Goal: Feedback & Contribution: Contribute content

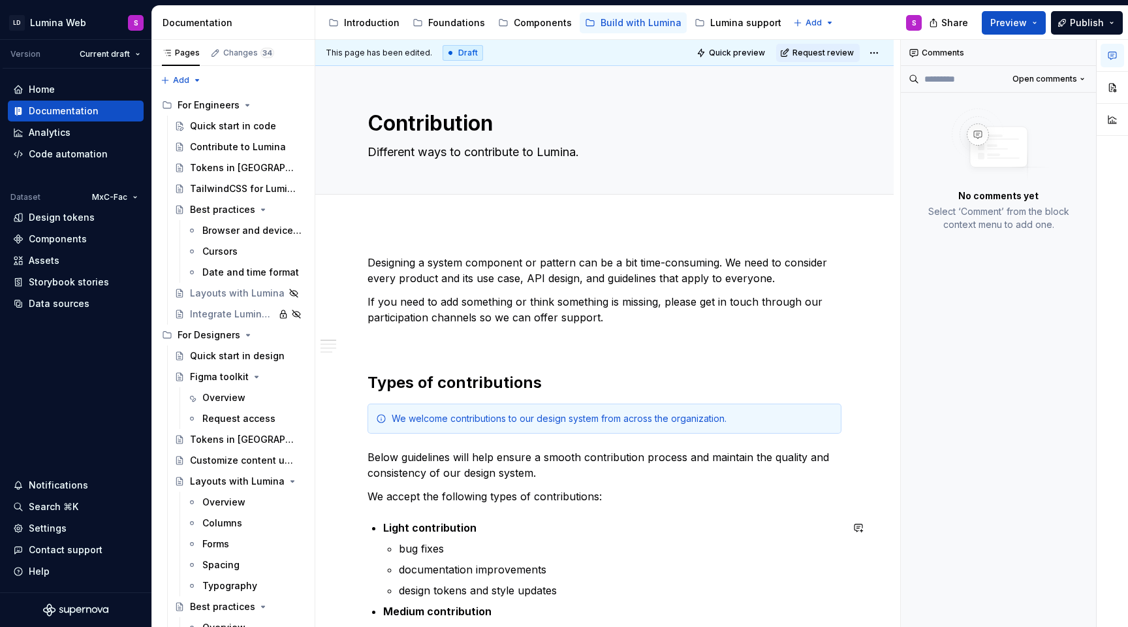
scroll to position [22, 0]
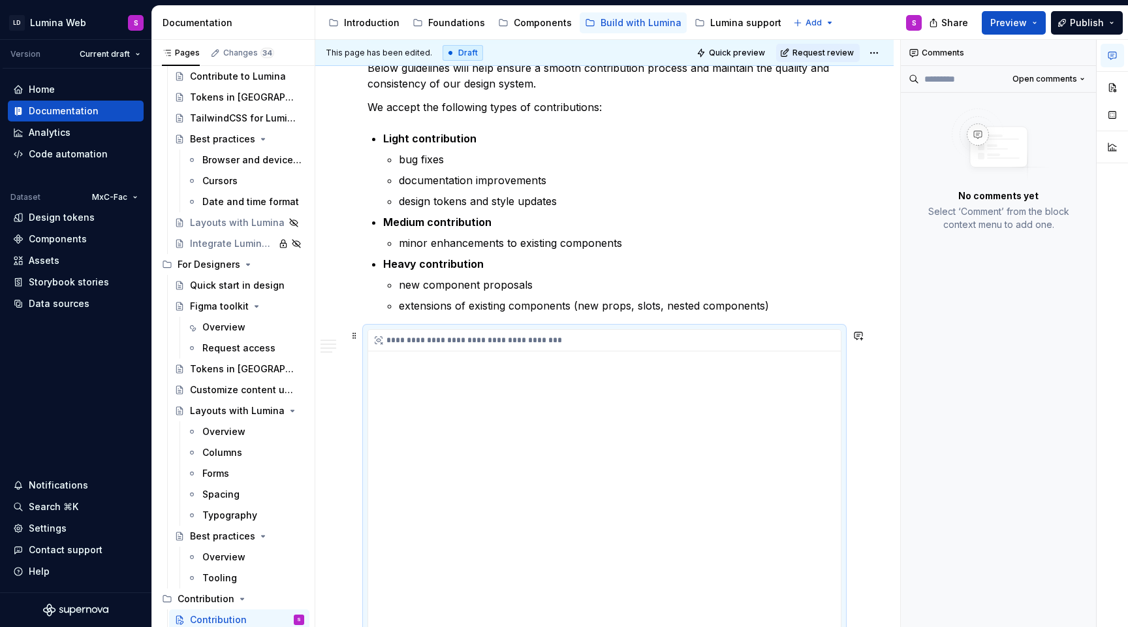
click at [533, 430] on div "**********" at bounding box center [604, 539] width 473 height 418
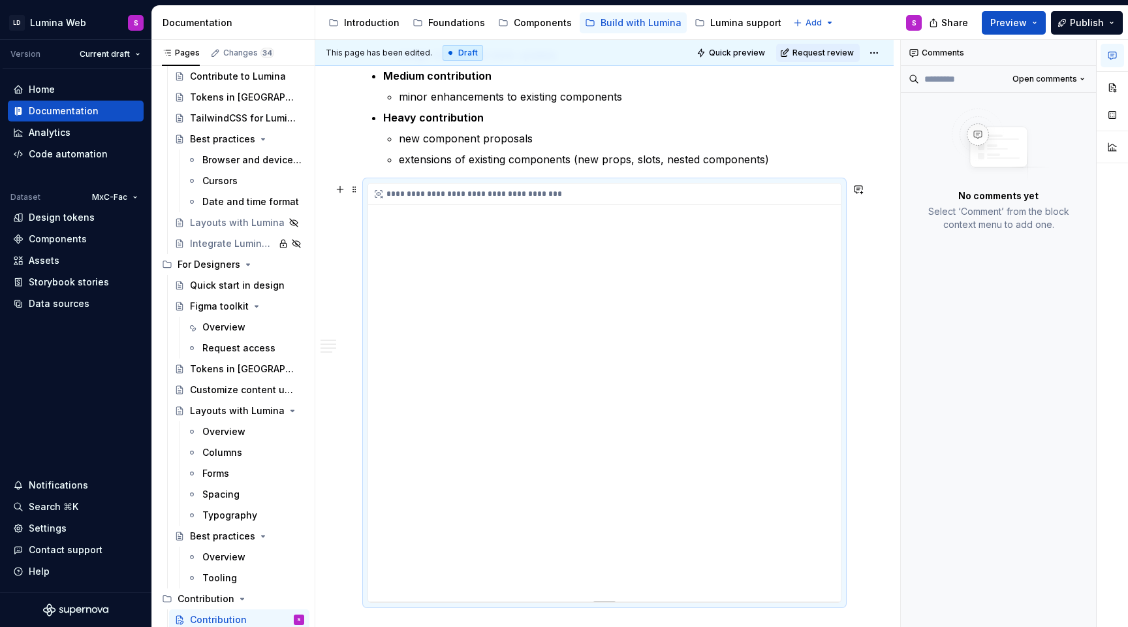
scroll to position [547, 0]
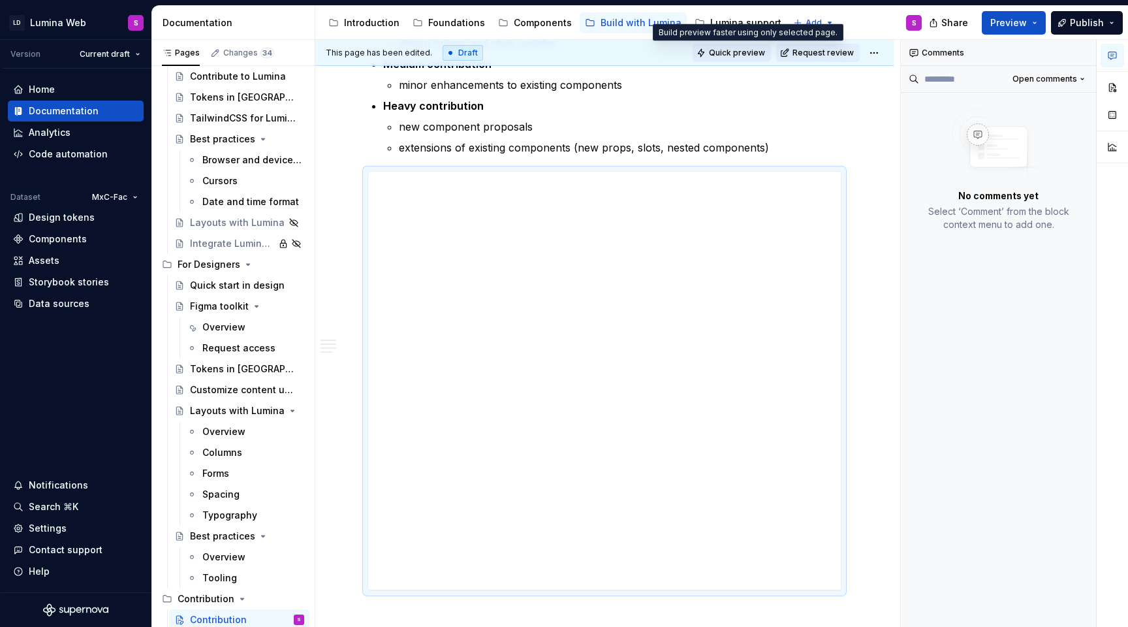
click at [738, 54] on span "Quick preview" at bounding box center [737, 53] width 56 height 10
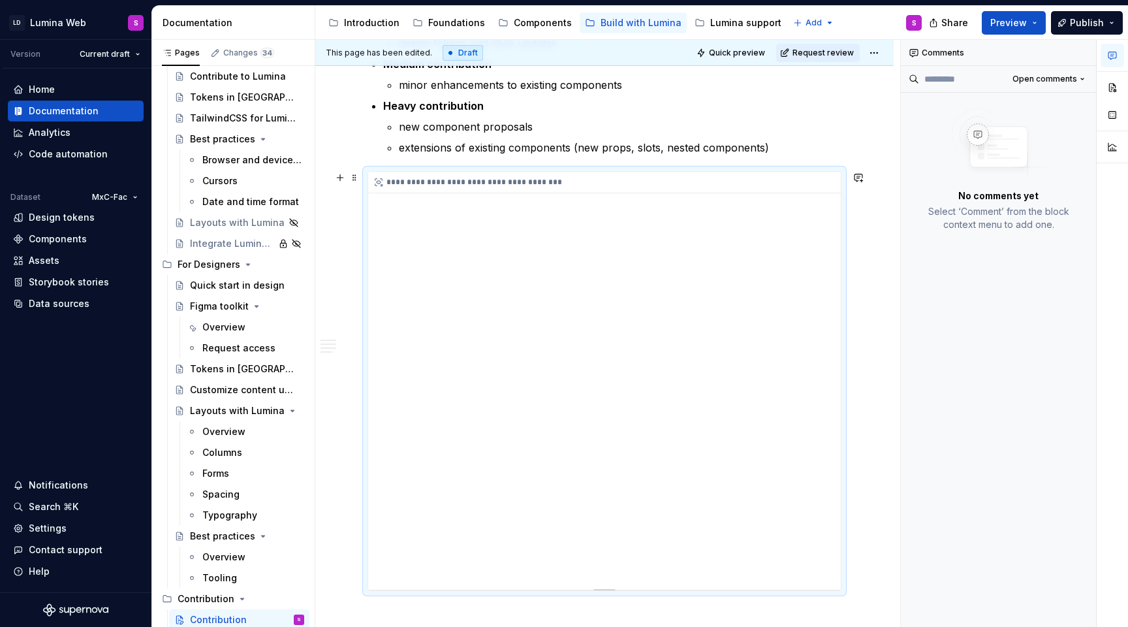
click at [542, 298] on div "**********" at bounding box center [604, 381] width 473 height 418
click at [762, 323] on div "**********" at bounding box center [604, 381] width 473 height 418
click at [1107, 51] on icon "button" at bounding box center [1112, 55] width 10 height 10
click at [1112, 61] on button "button" at bounding box center [1111, 55] width 23 height 23
type textarea "*"
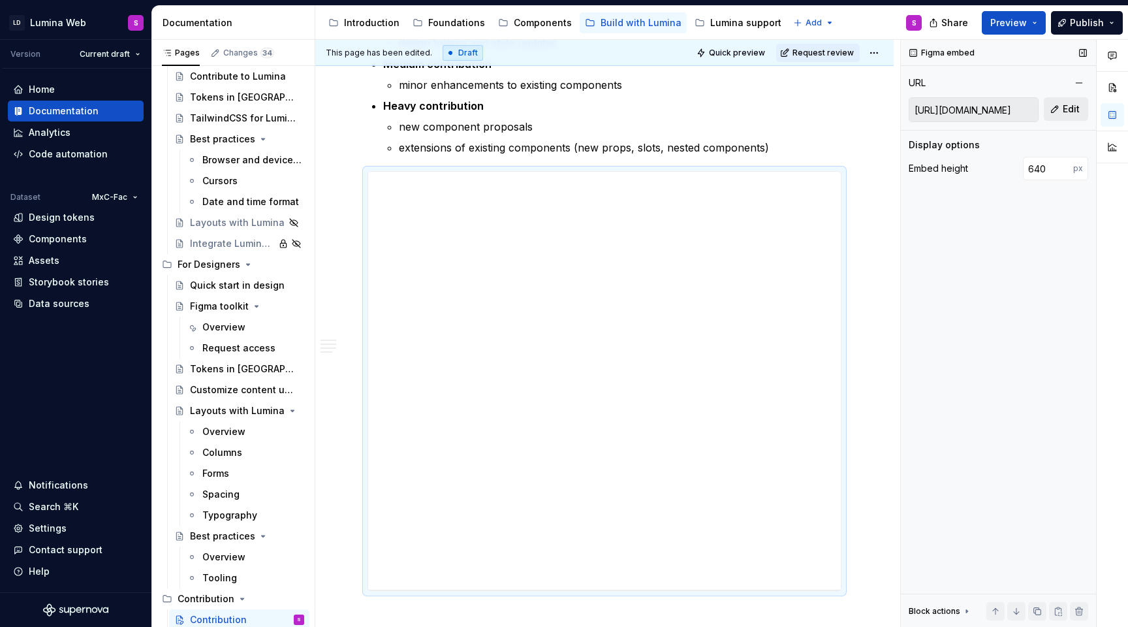
click at [1067, 116] on button "Edit" at bounding box center [1066, 108] width 44 height 23
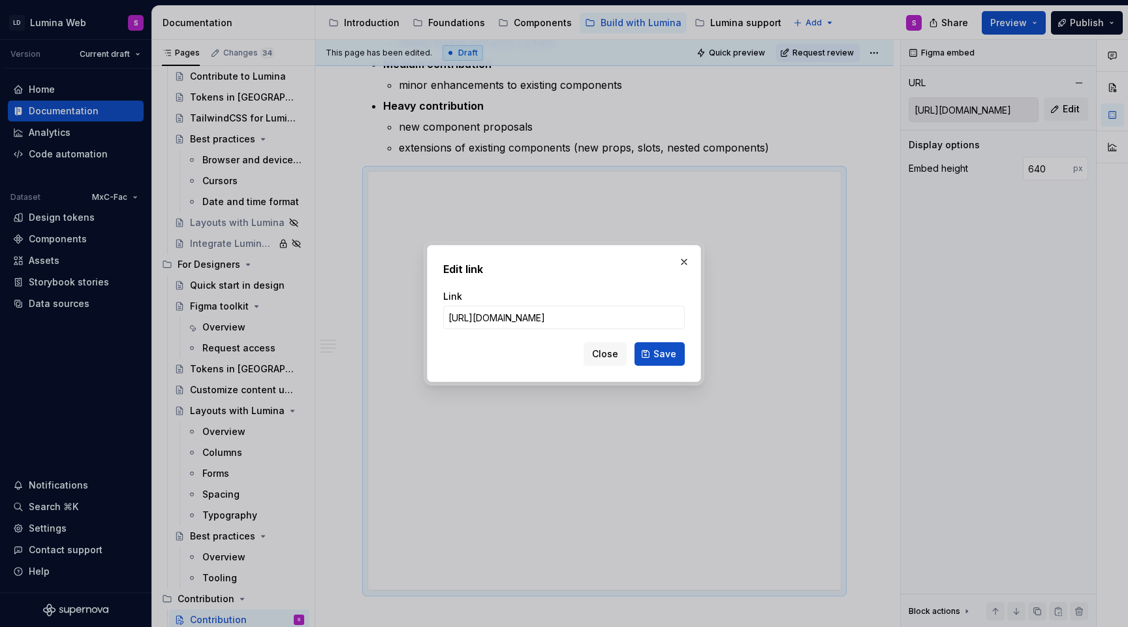
scroll to position [0, 1076]
type input "[URL][DOMAIN_NAME]"
click at [670, 352] on span "Save" at bounding box center [664, 353] width 23 height 13
type input "[URL][DOMAIN_NAME]"
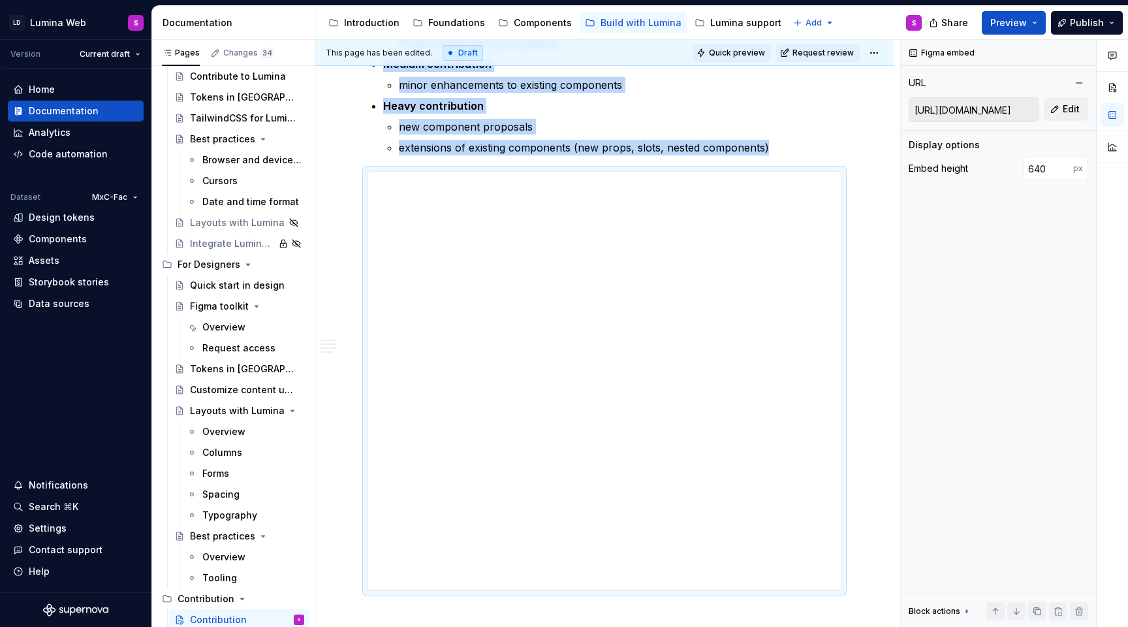
click at [757, 54] on span "Quick preview" at bounding box center [737, 53] width 56 height 10
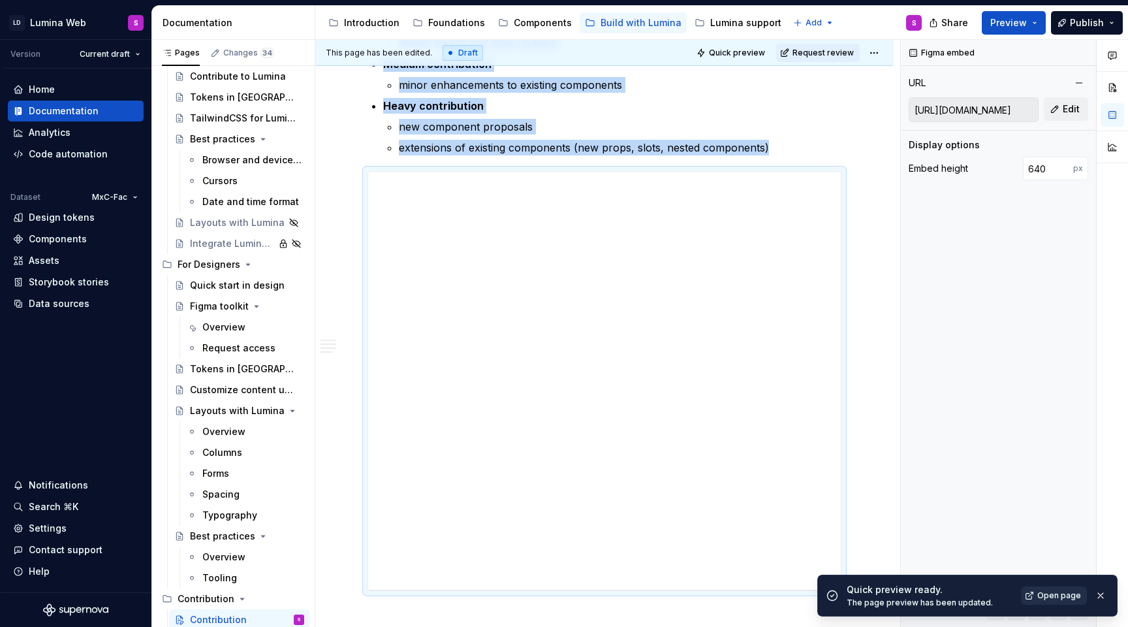
click at [1064, 601] on link "Open page" at bounding box center [1054, 595] width 66 height 18
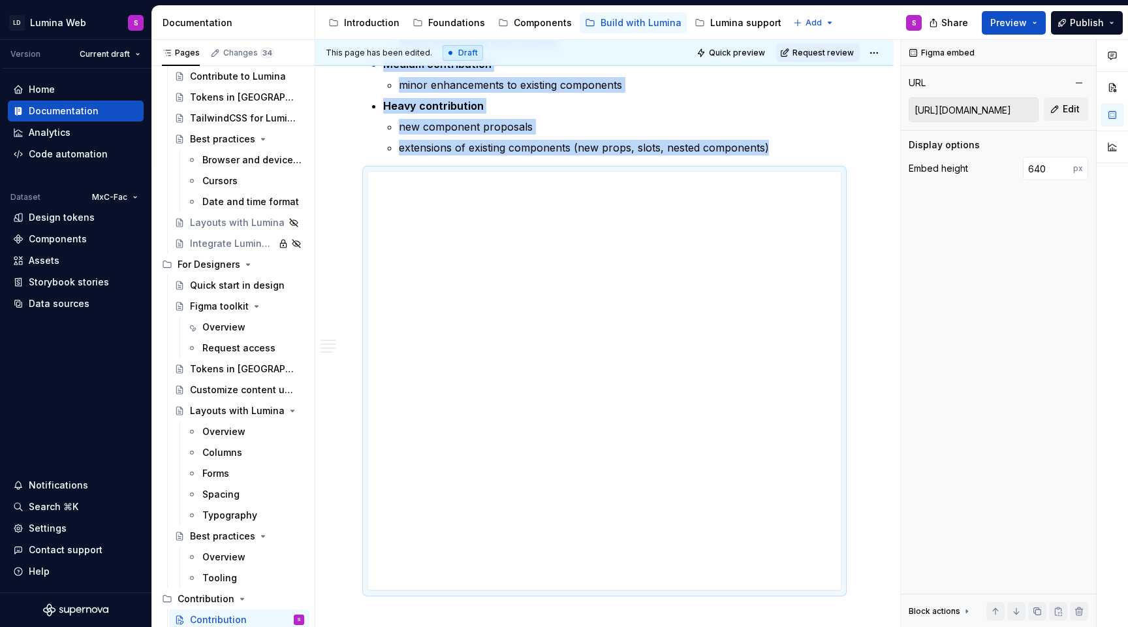
type textarea "*"
click at [570, 303] on div "**********" at bounding box center [604, 381] width 473 height 418
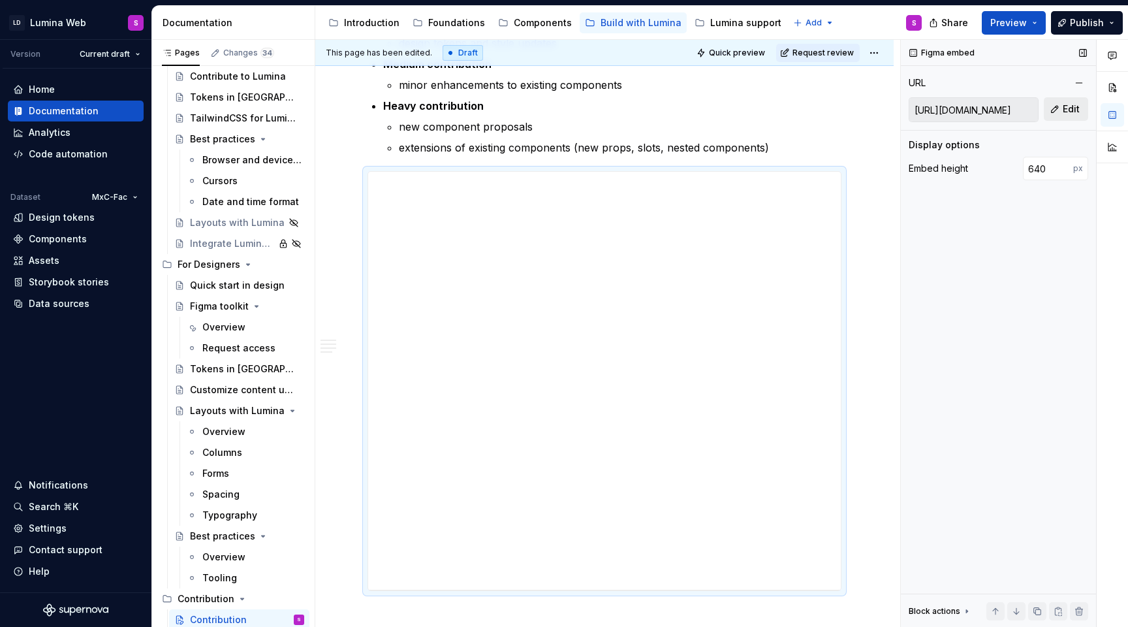
click at [1070, 113] on span "Edit" at bounding box center [1071, 108] width 17 height 13
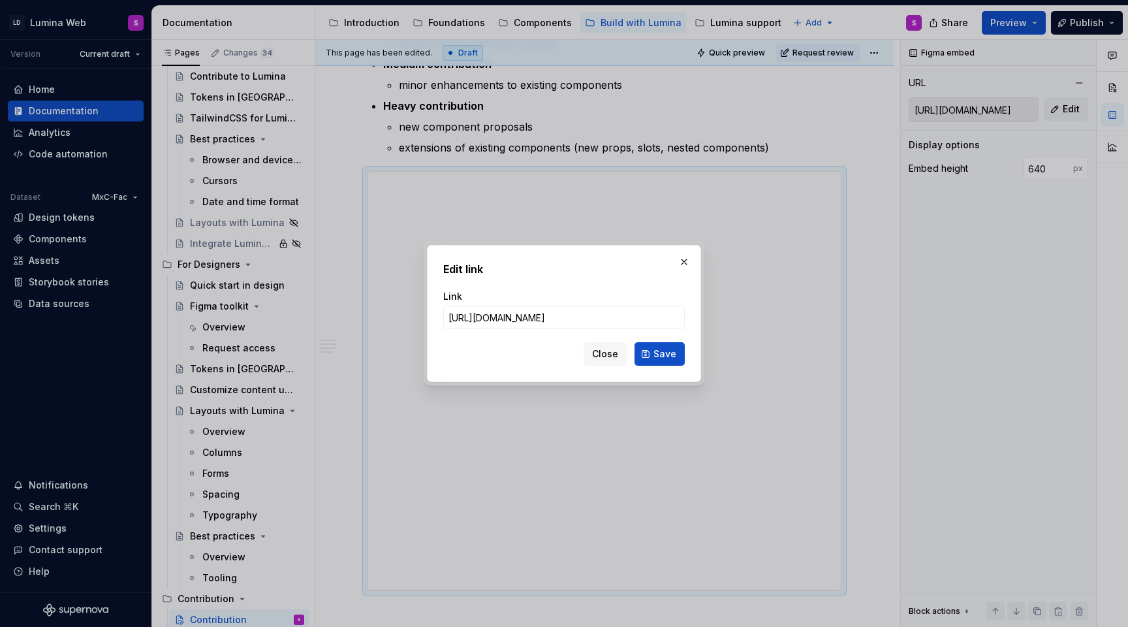
scroll to position [0, 975]
type input "[URL][DOMAIN_NAME]"
click at [670, 352] on span "Save" at bounding box center [664, 353] width 23 height 13
type input "[URL][DOMAIN_NAME]"
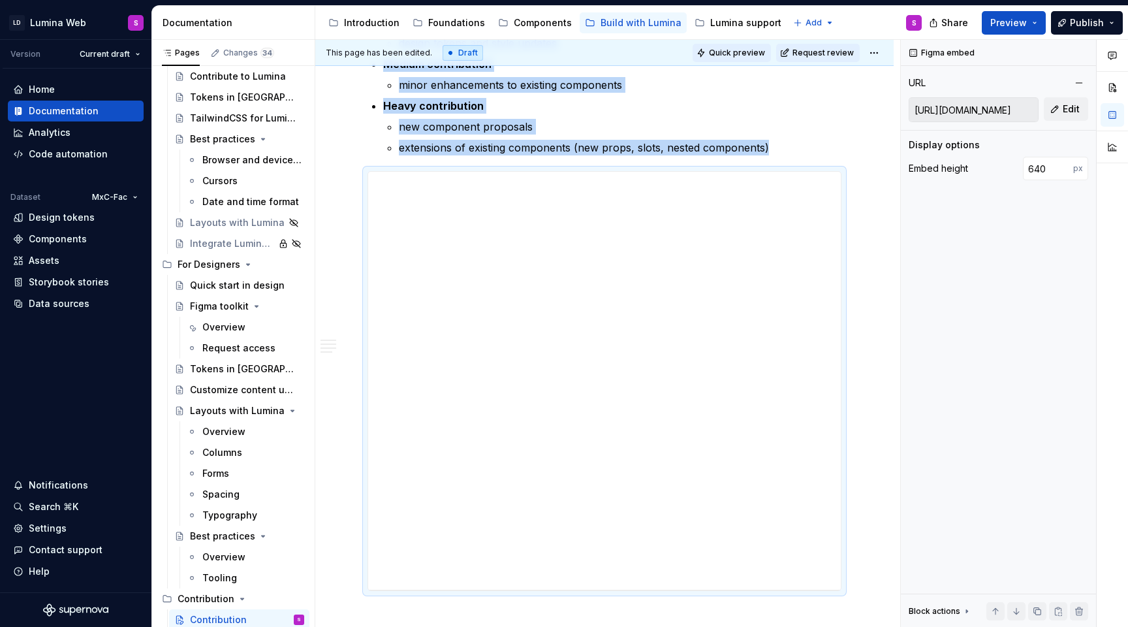
click at [750, 61] on button "Quick preview" at bounding box center [732, 53] width 78 height 18
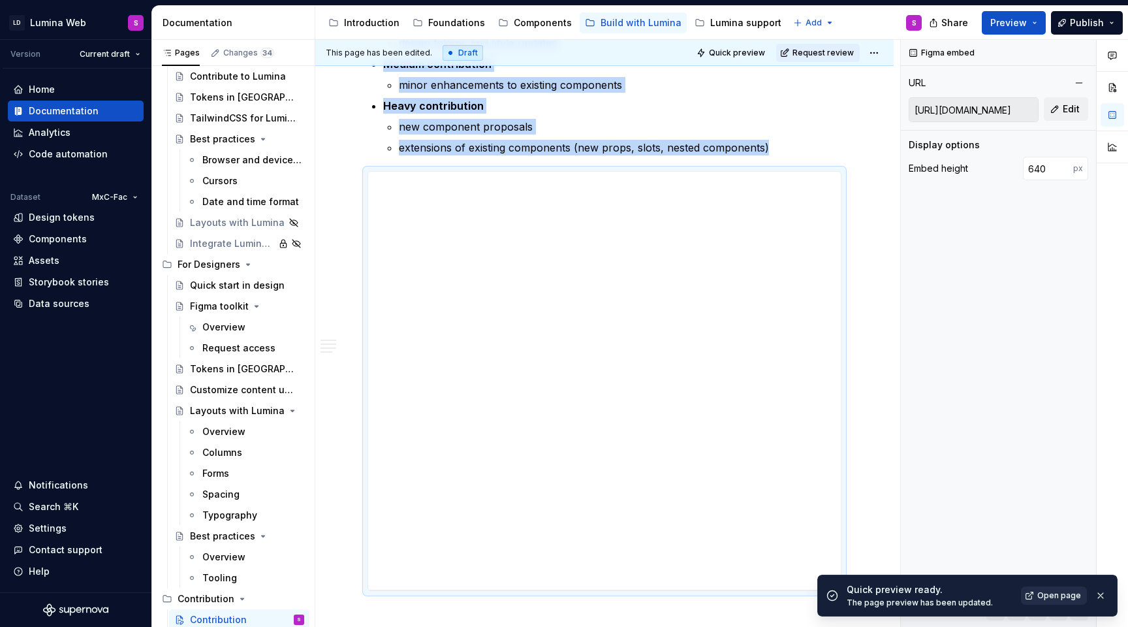
click at [1042, 601] on link "Open page" at bounding box center [1054, 595] width 66 height 18
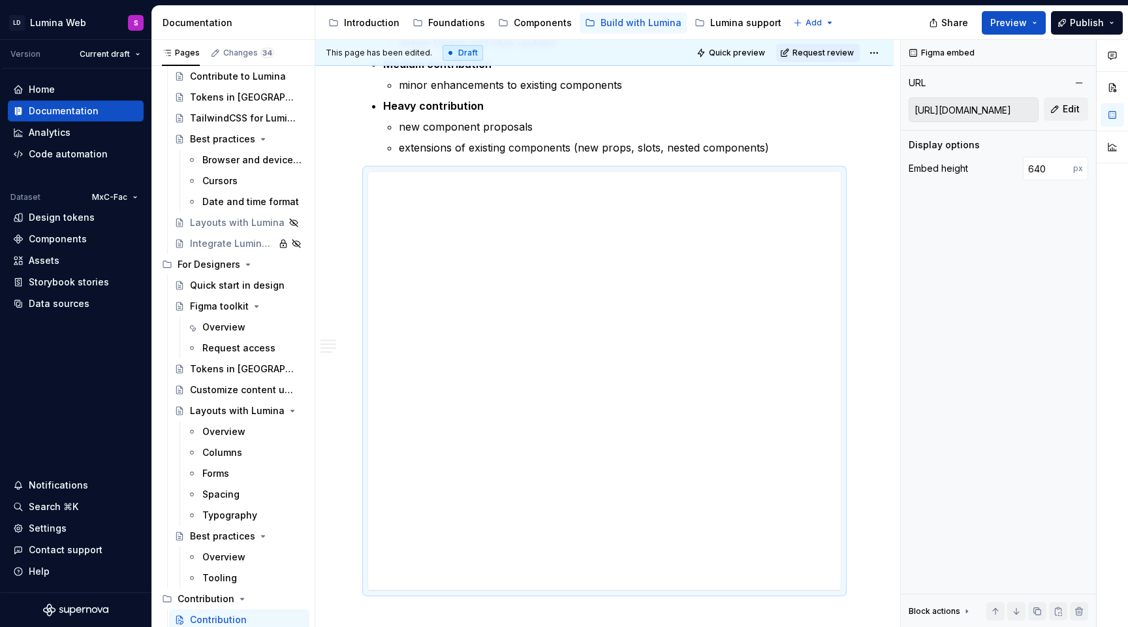
type textarea "*"
